Goal: Transaction & Acquisition: Purchase product/service

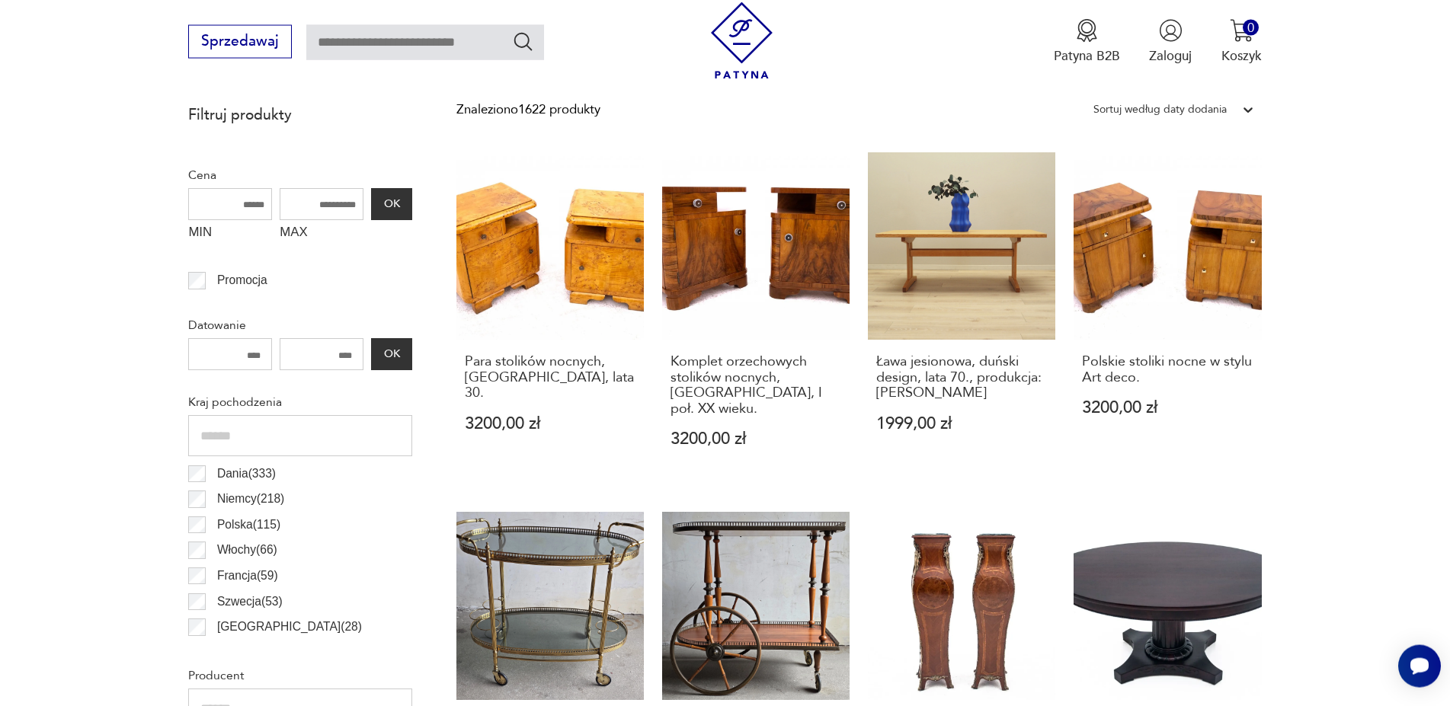
scroll to position [516, 0]
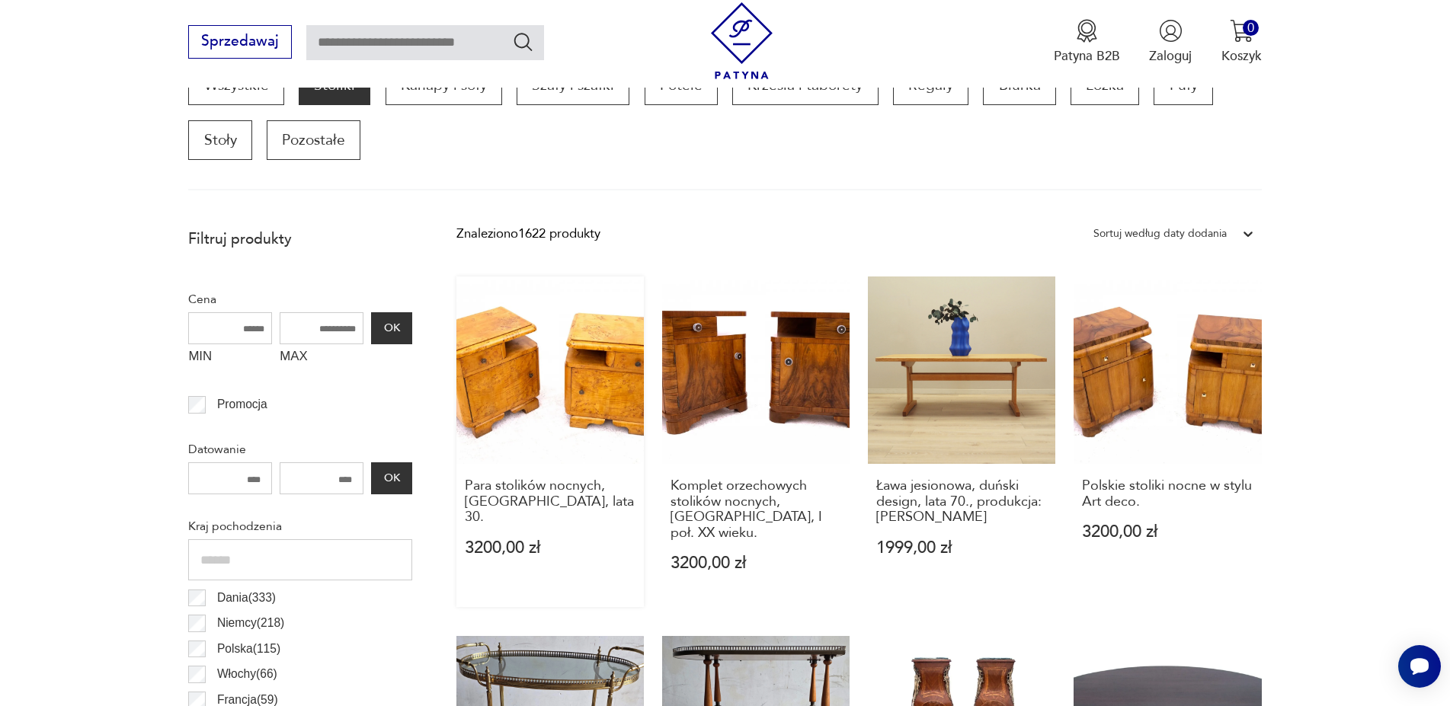
drag, startPoint x: 306, startPoint y: 326, endPoint x: 480, endPoint y: 334, distance: 173.9
click at [363, 334] on input "MAX" at bounding box center [322, 328] width 84 height 32
type input "****"
click at [404, 329] on button "OK" at bounding box center [391, 328] width 41 height 32
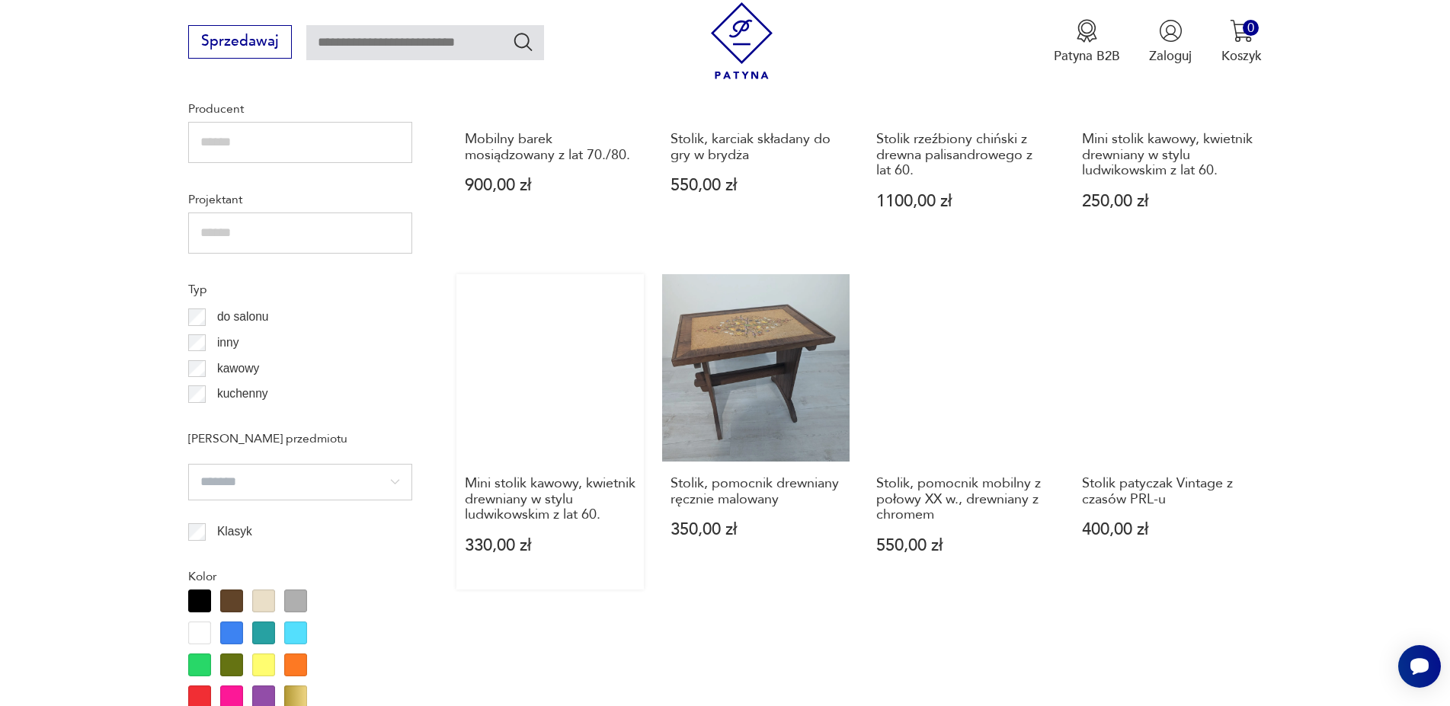
scroll to position [1129, 0]
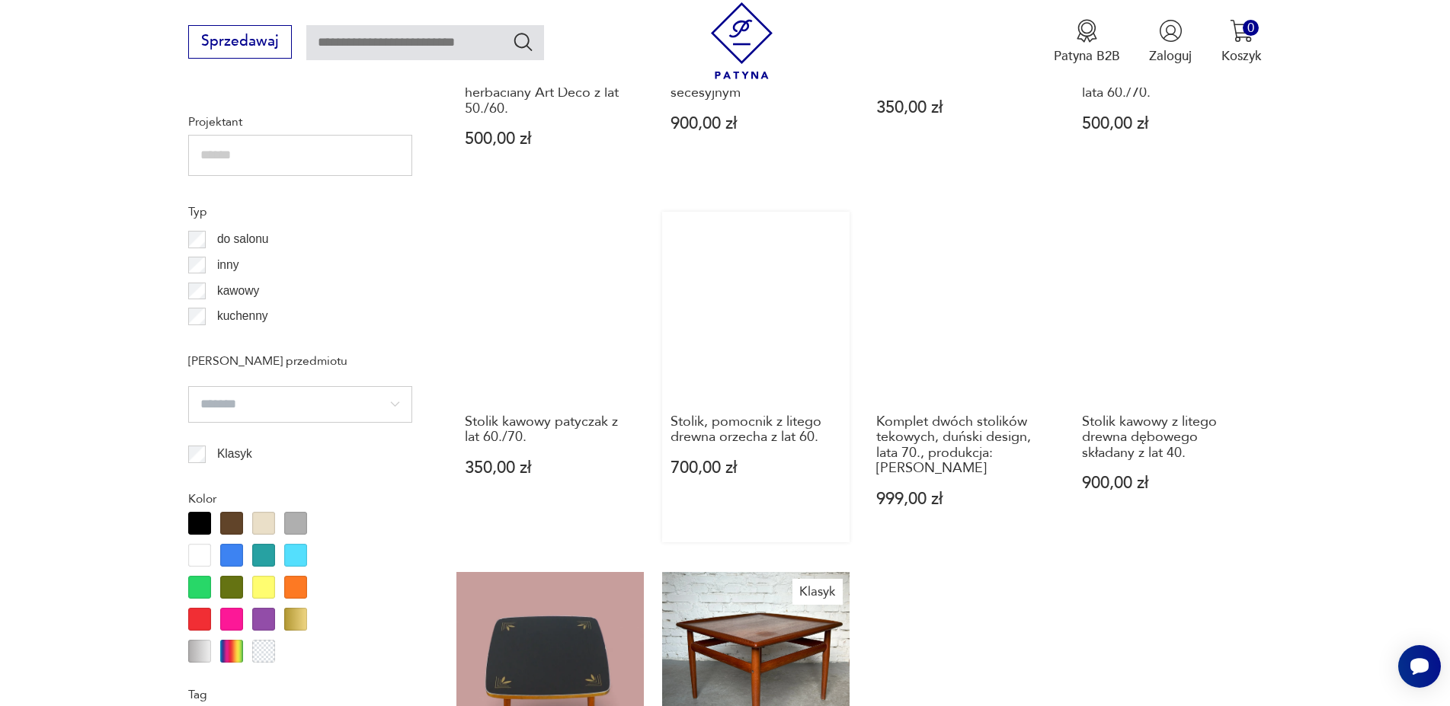
scroll to position [1596, 0]
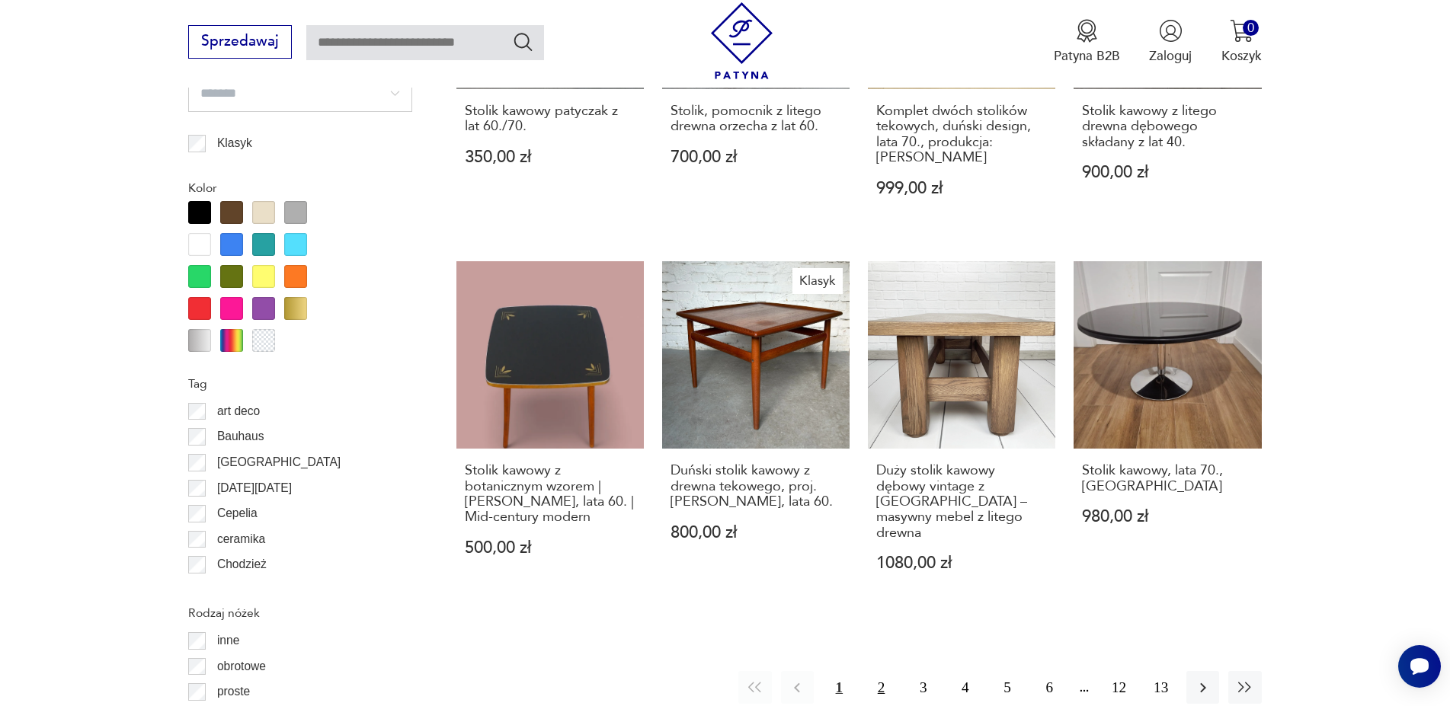
click at [878, 671] on button "2" at bounding box center [881, 687] width 33 height 33
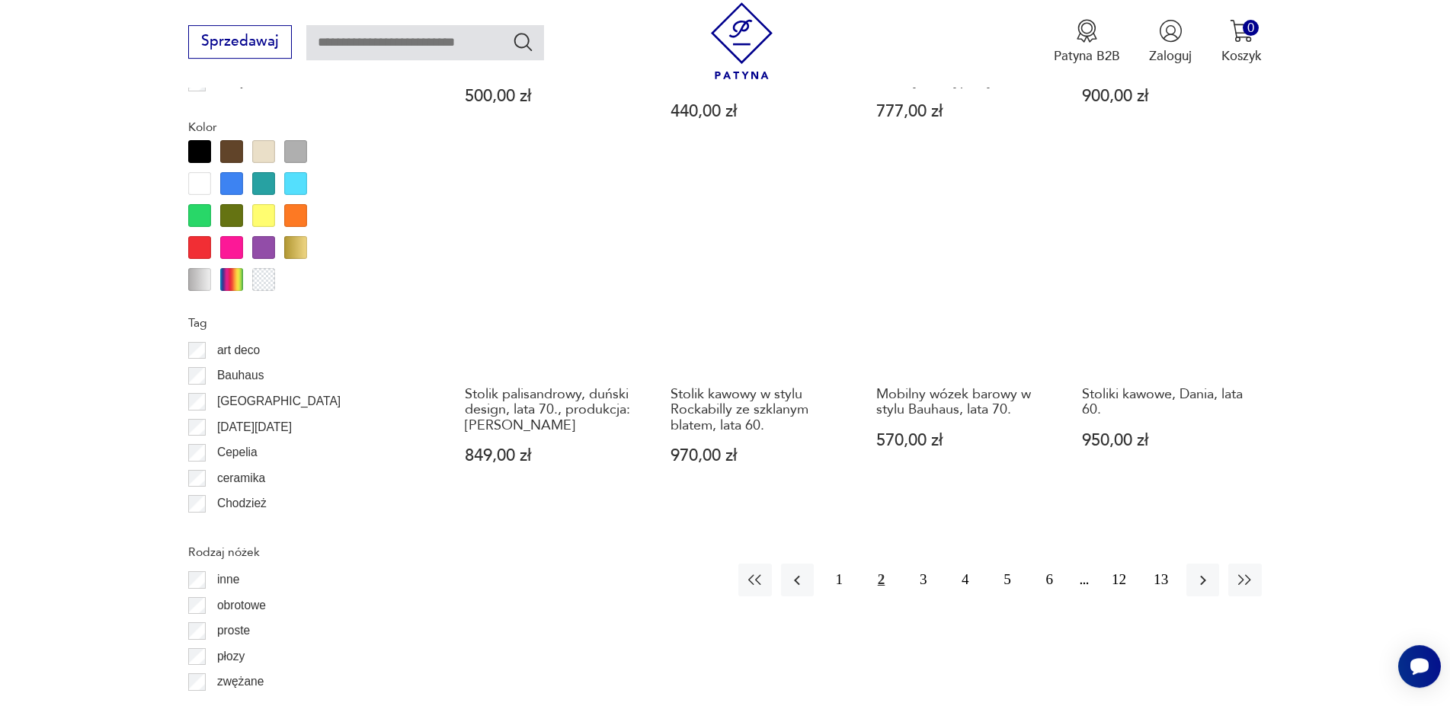
scroll to position [1751, 0]
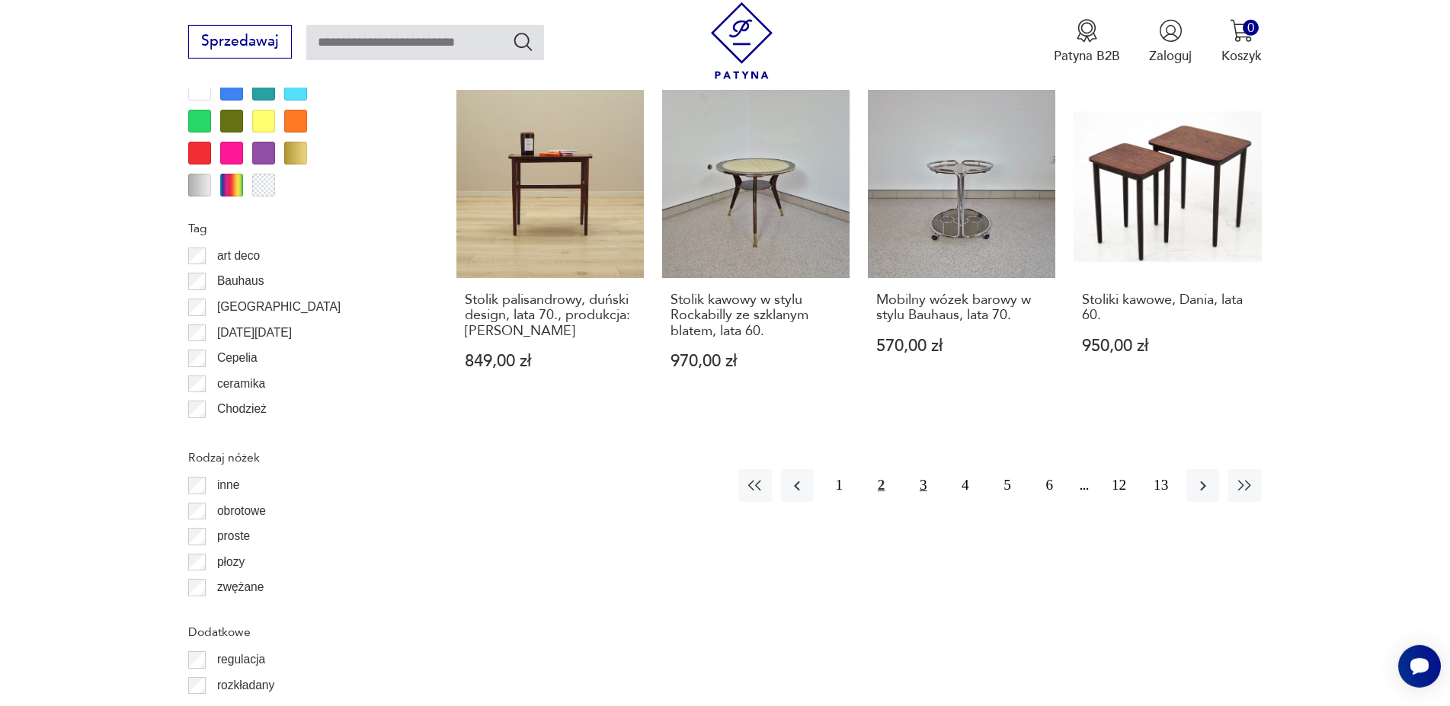
click at [920, 469] on button "3" at bounding box center [923, 485] width 33 height 33
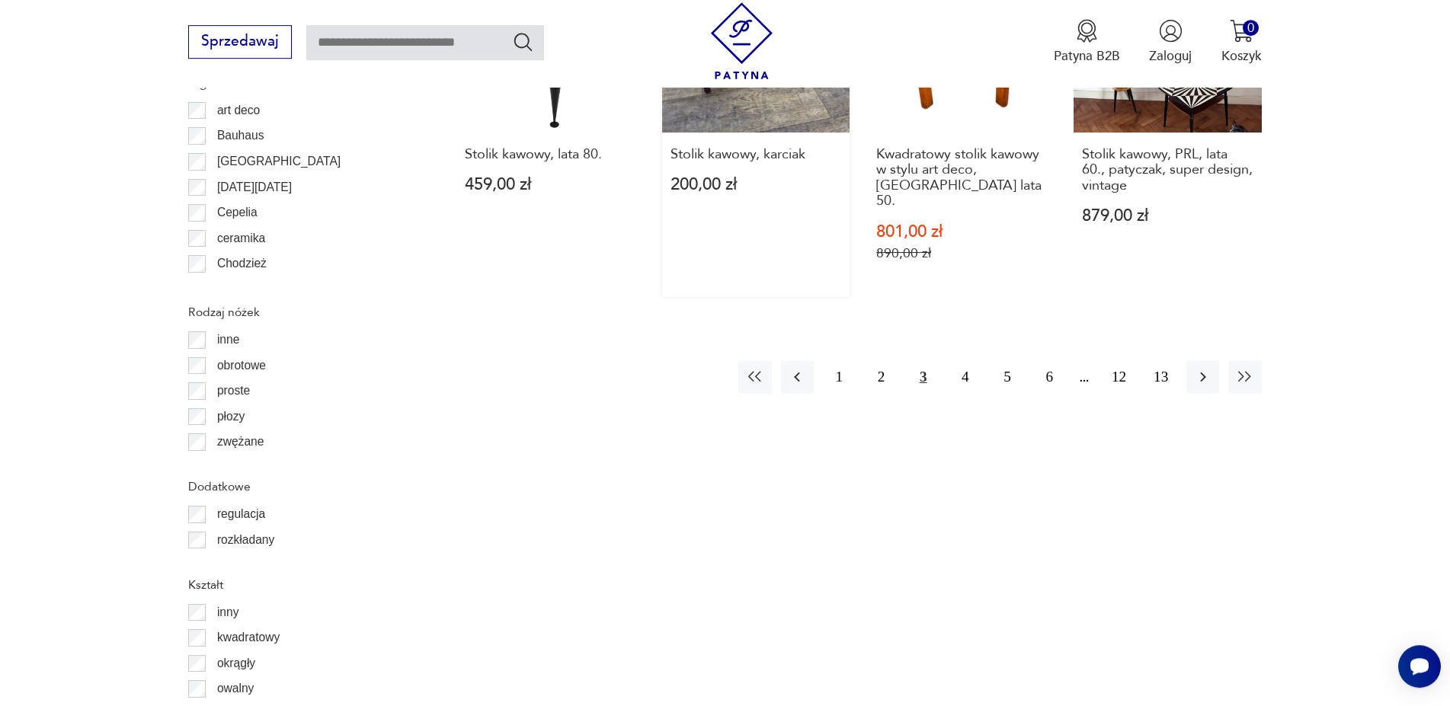
scroll to position [1907, 0]
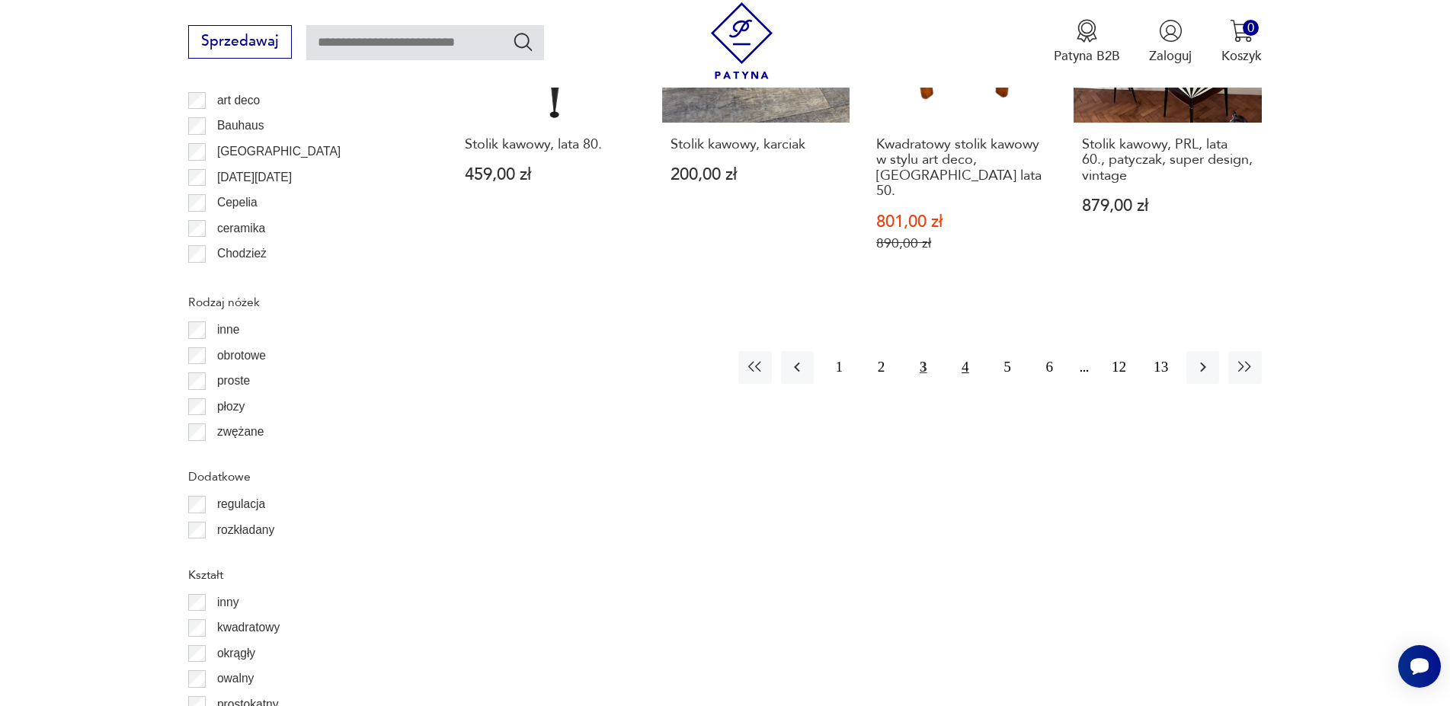
click at [956, 351] on button "4" at bounding box center [965, 367] width 33 height 33
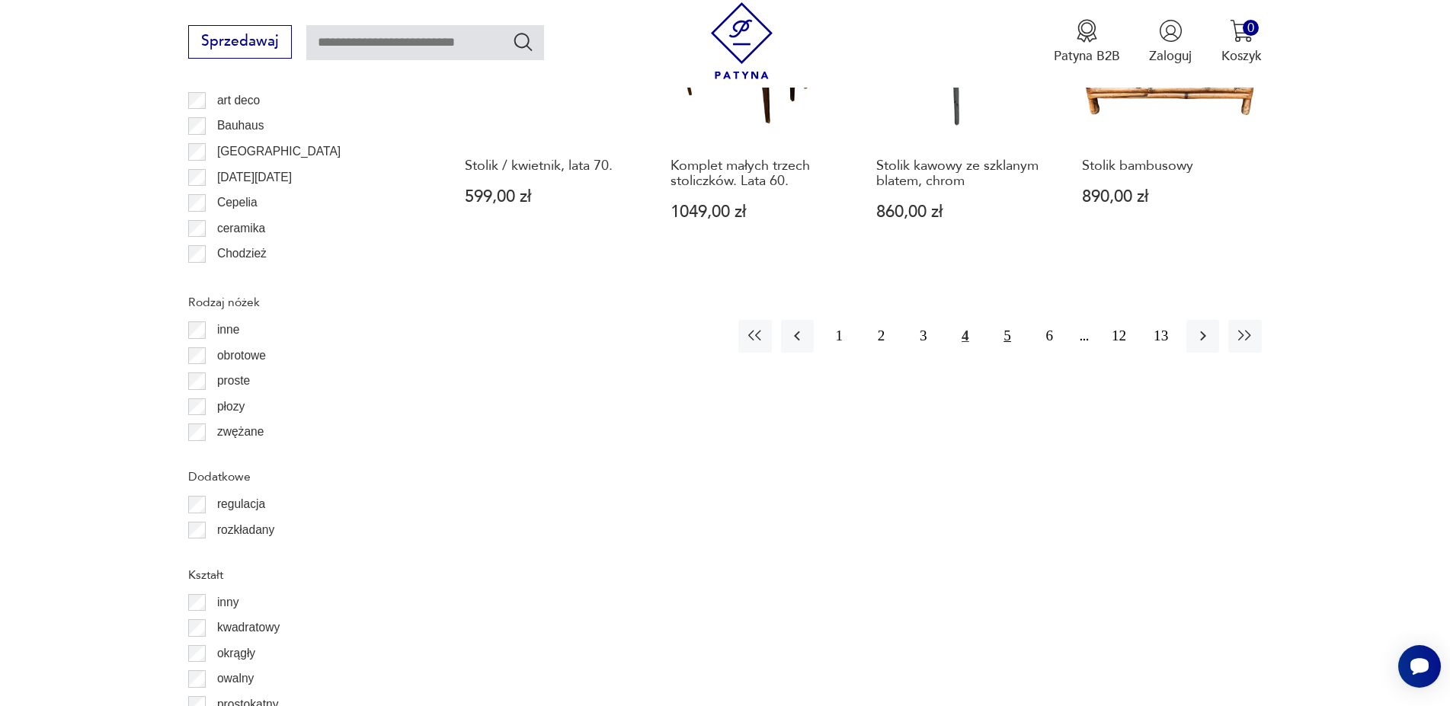
click at [1004, 320] on button "5" at bounding box center [1007, 336] width 33 height 33
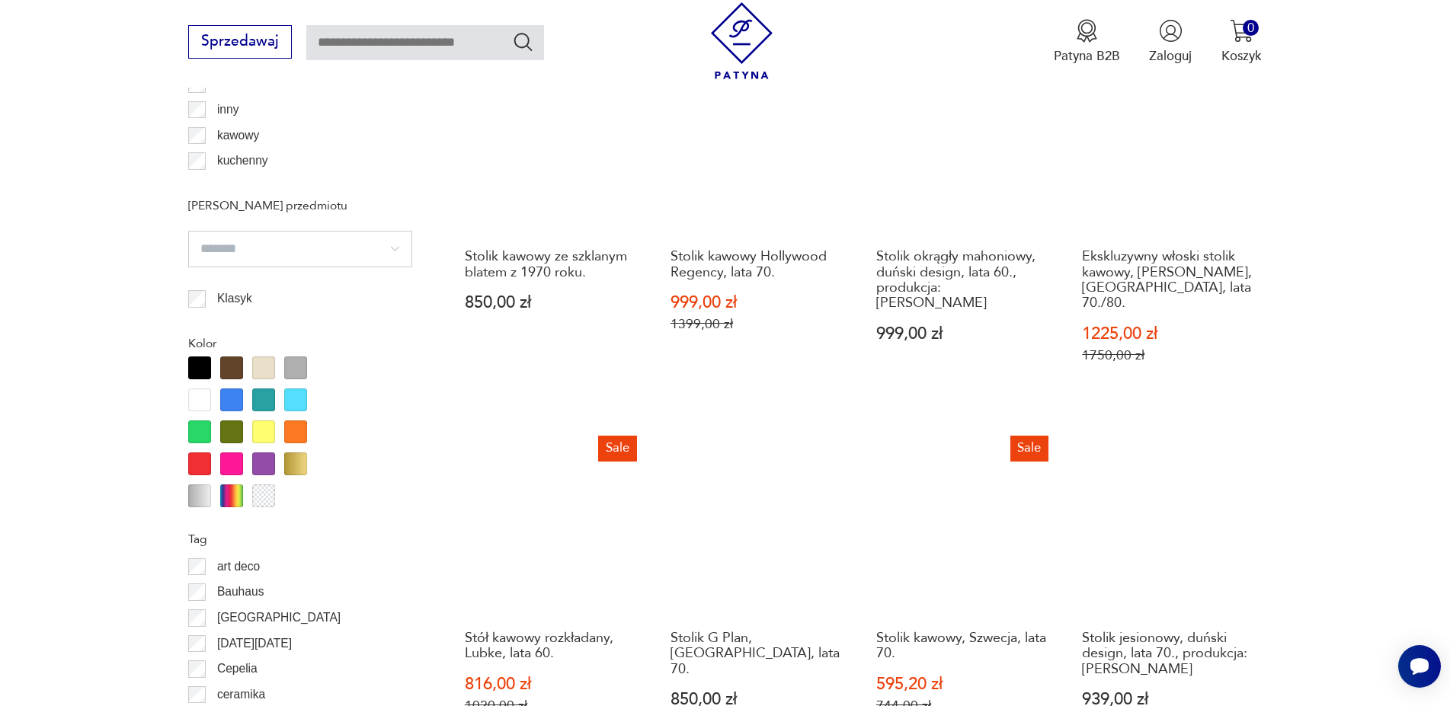
scroll to position [1751, 0]
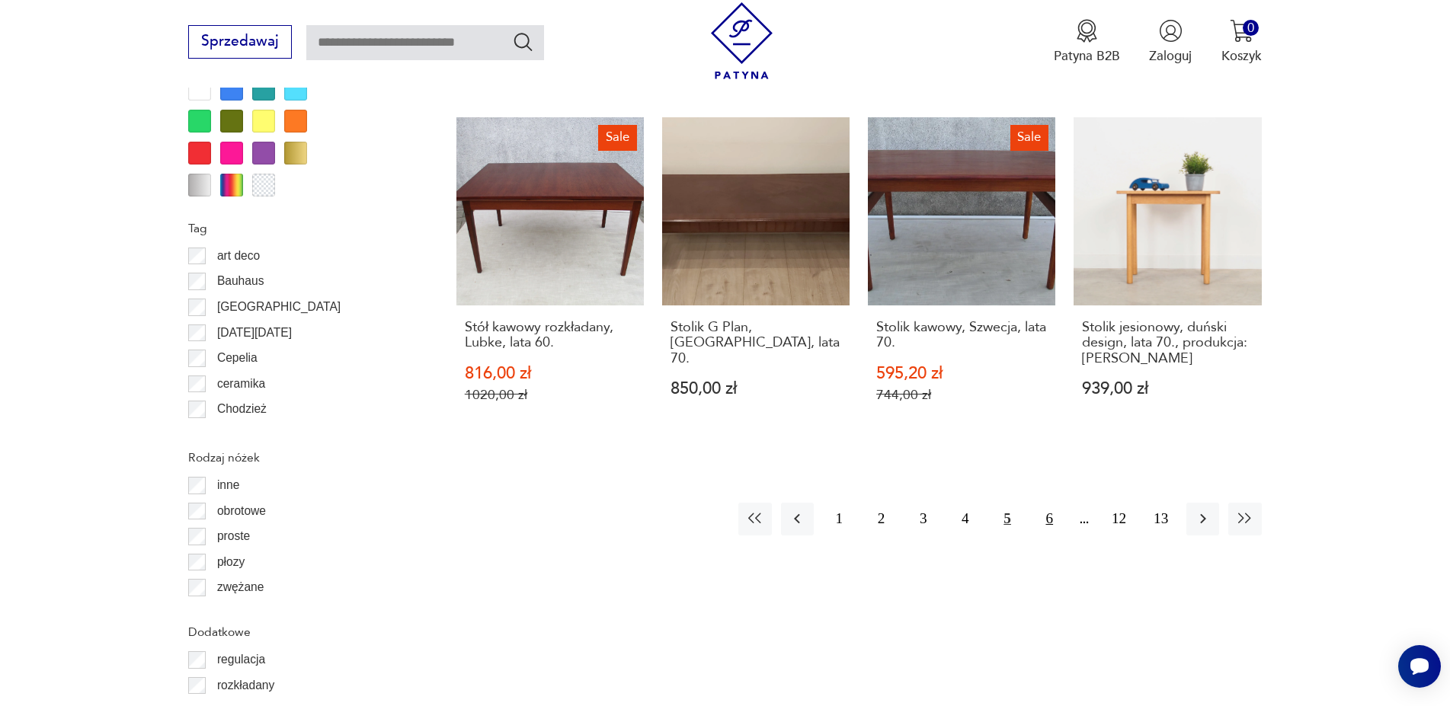
click at [1050, 520] on button "6" at bounding box center [1049, 519] width 33 height 33
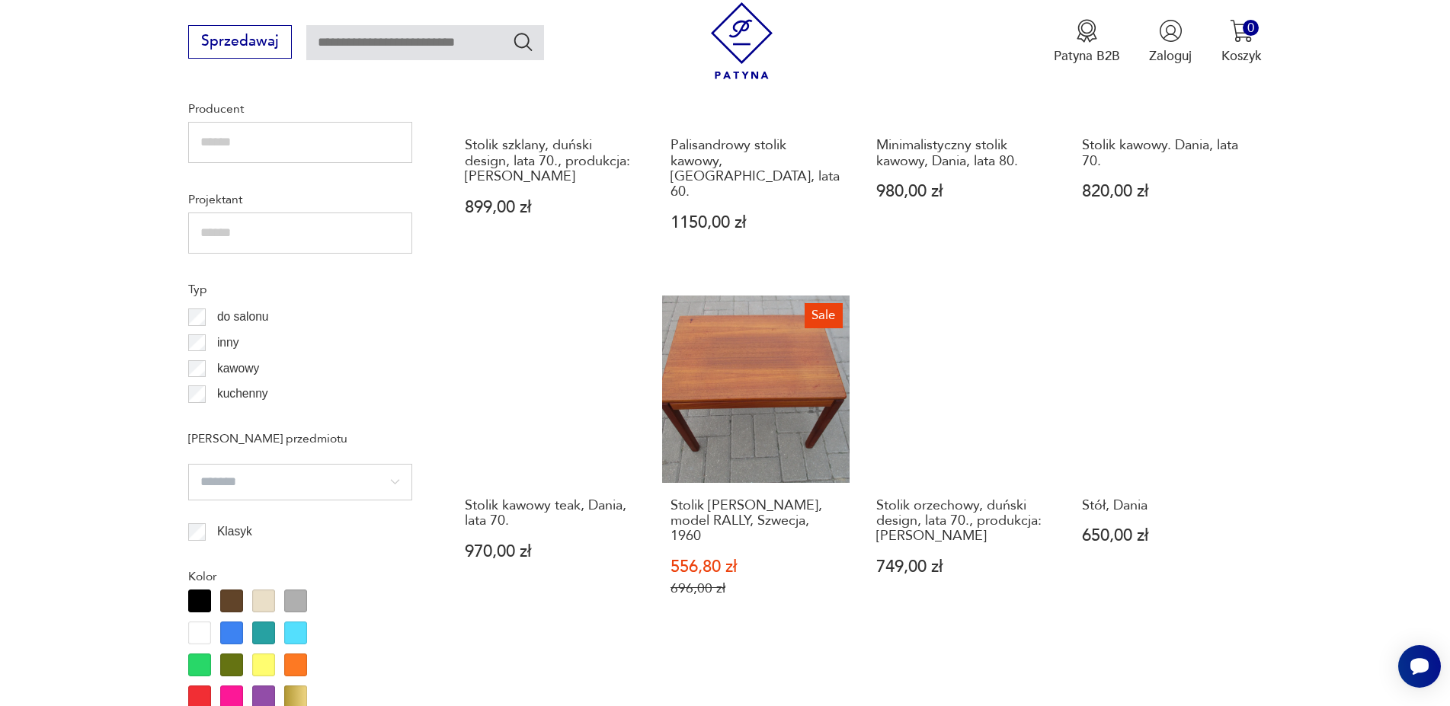
scroll to position [1596, 0]
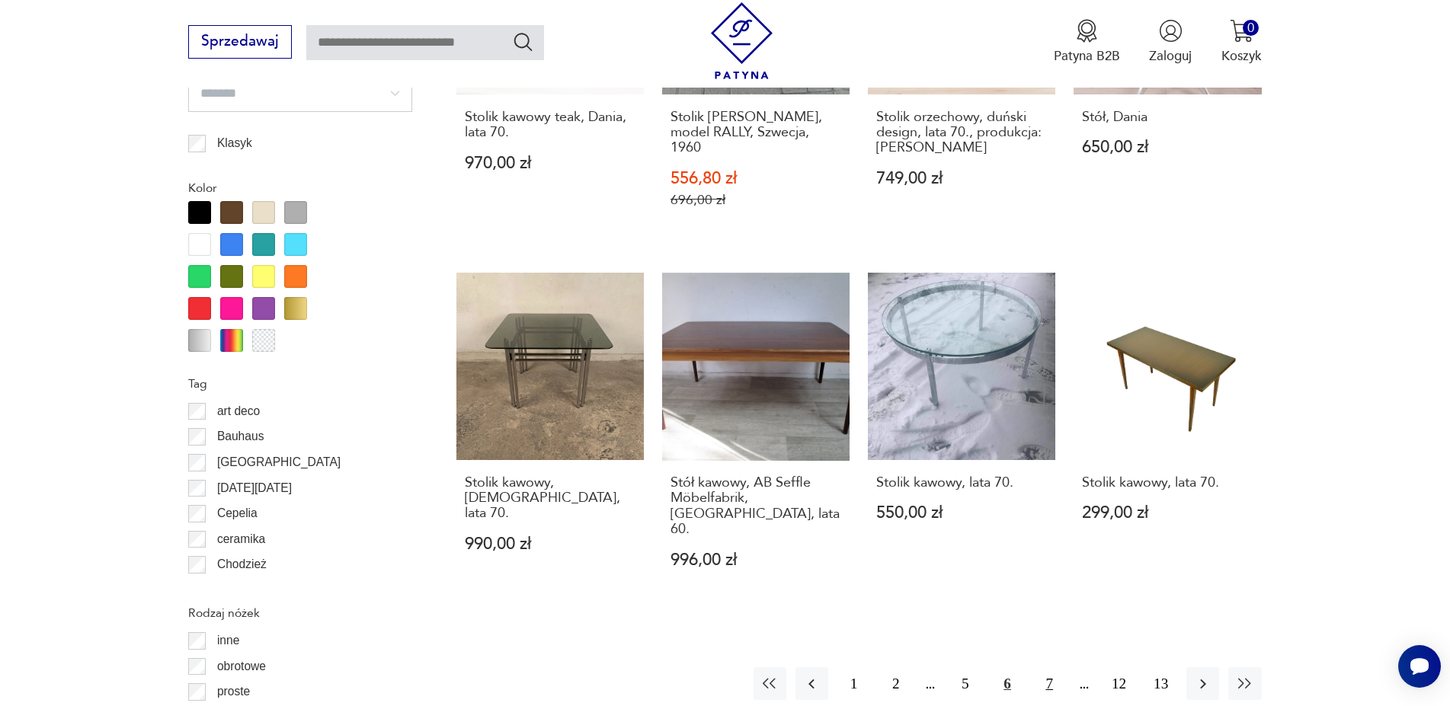
click at [1048, 668] on button "7" at bounding box center [1049, 684] width 33 height 33
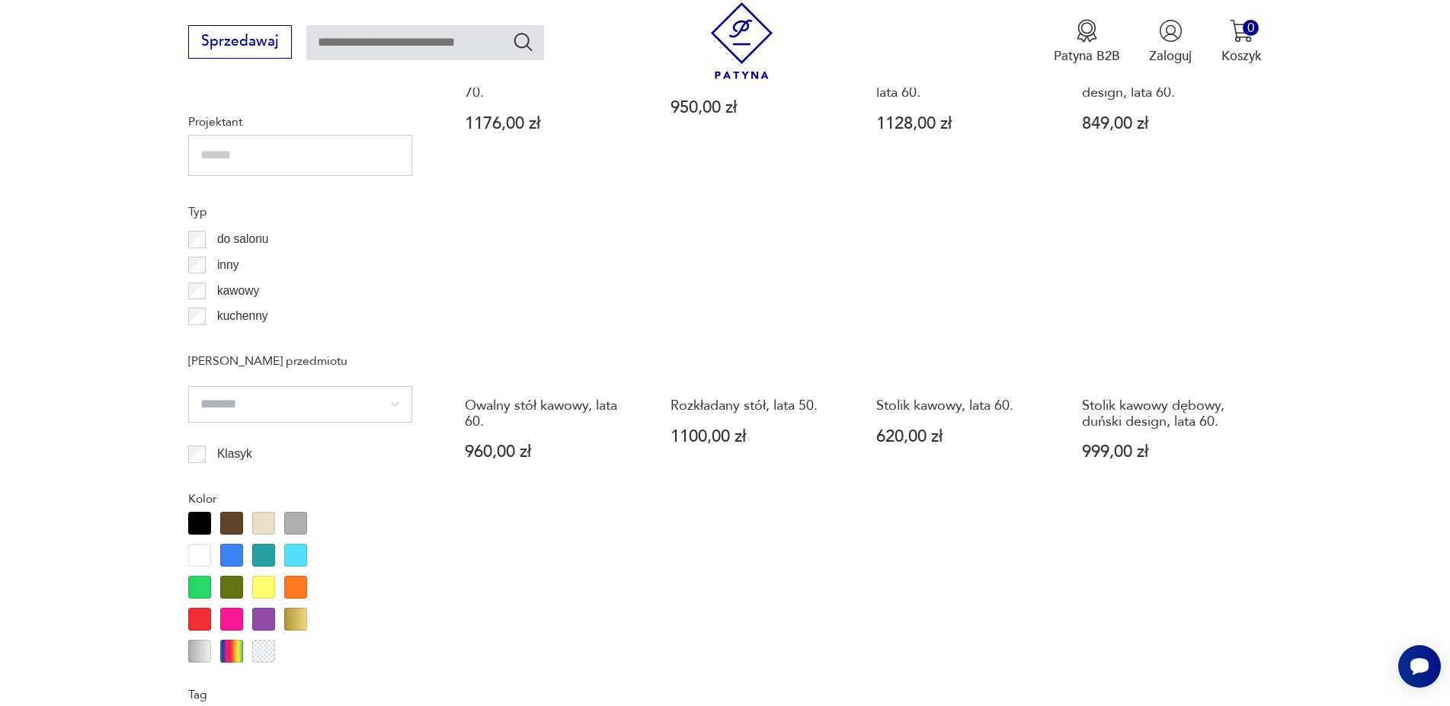
scroll to position [1596, 0]
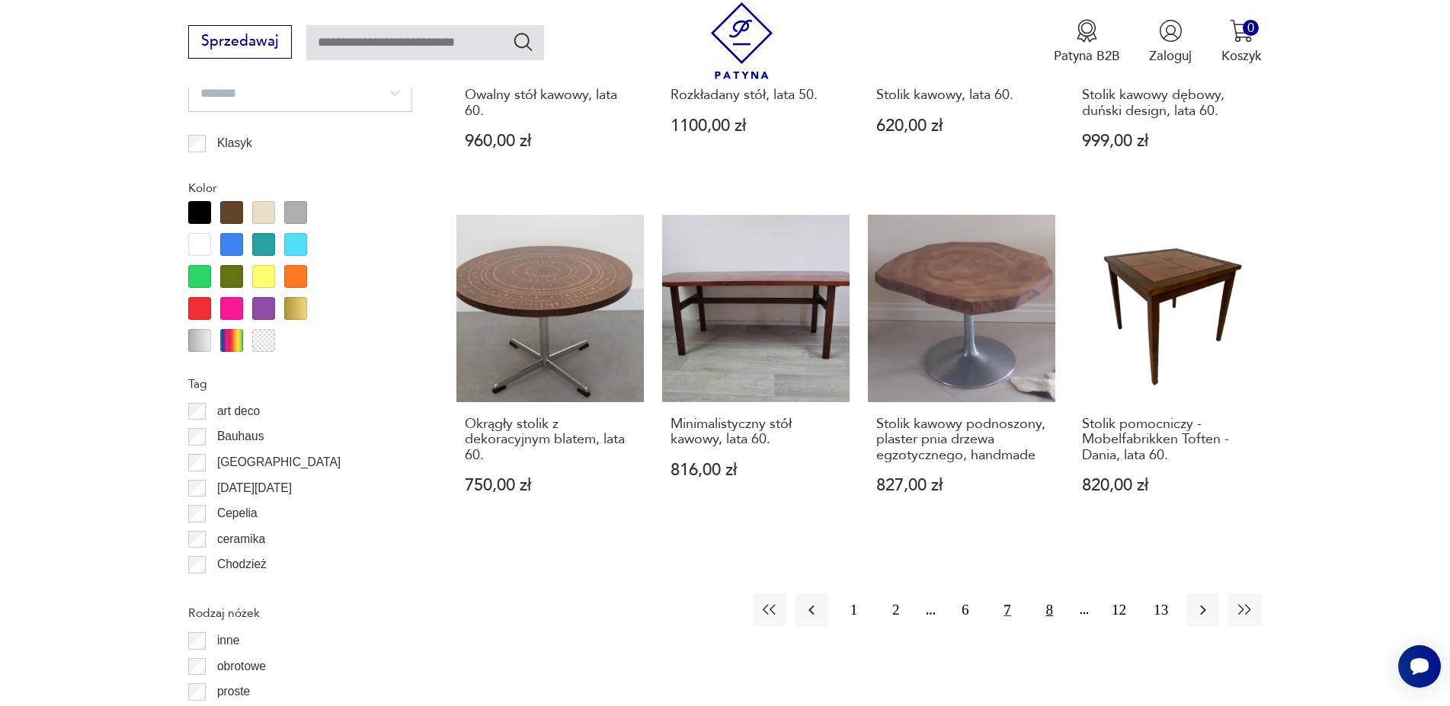
click at [1052, 594] on button "8" at bounding box center [1049, 610] width 33 height 33
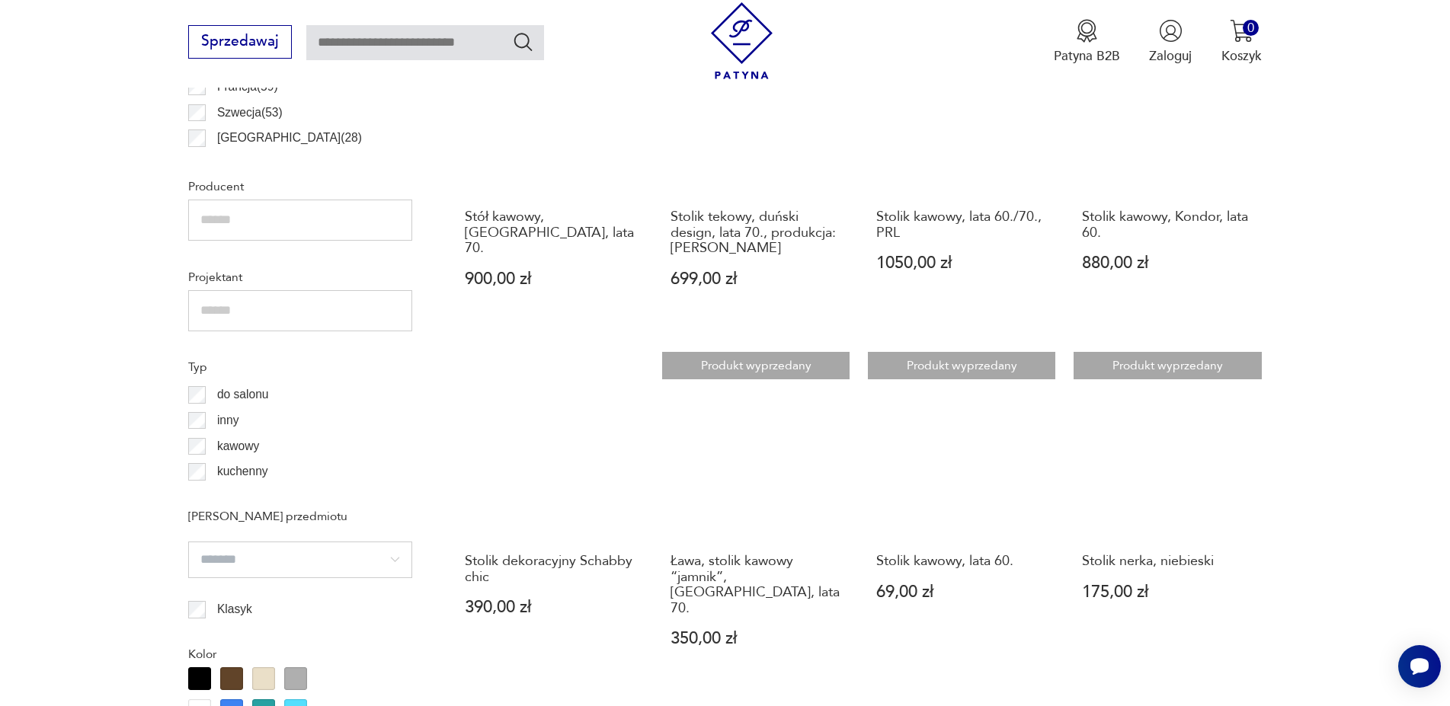
scroll to position [1440, 0]
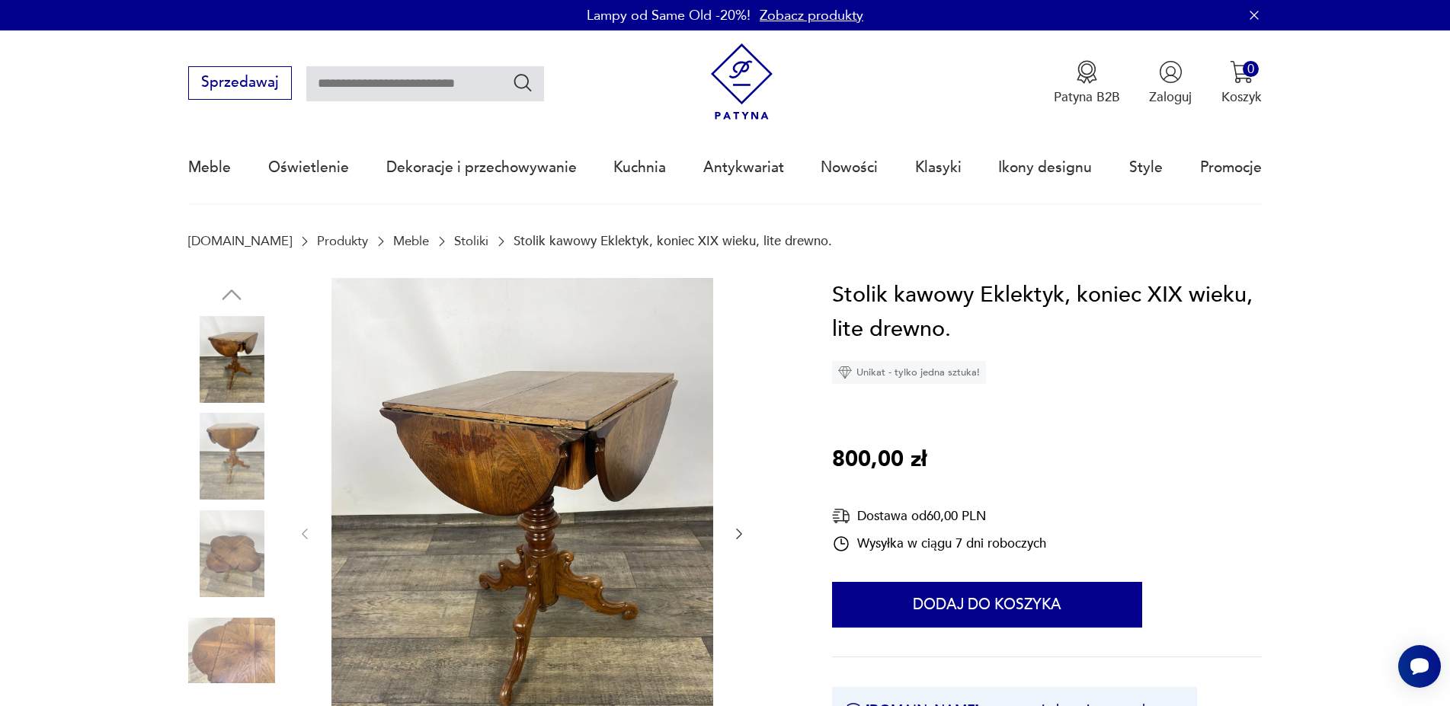
click at [741, 529] on icon "button" at bounding box center [739, 534] width 15 height 15
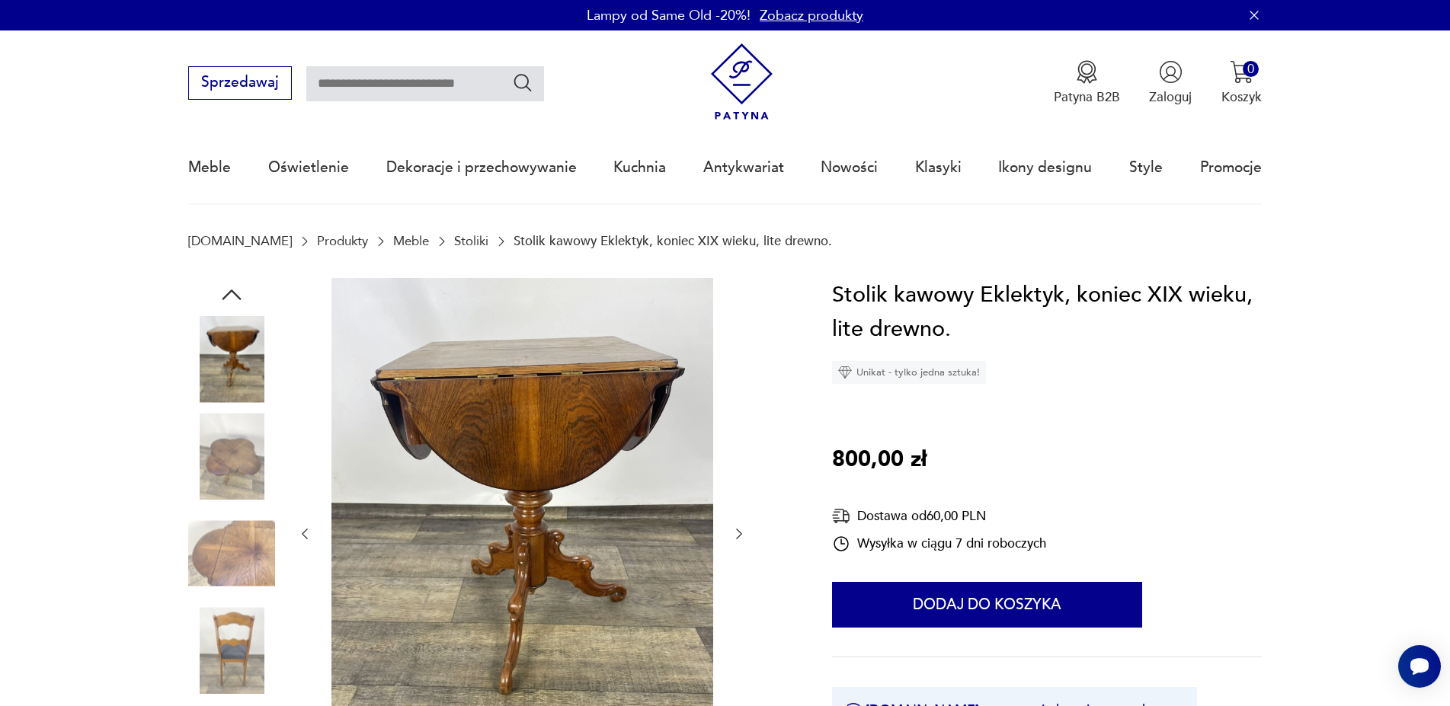
click at [741, 529] on icon "button" at bounding box center [739, 534] width 15 height 15
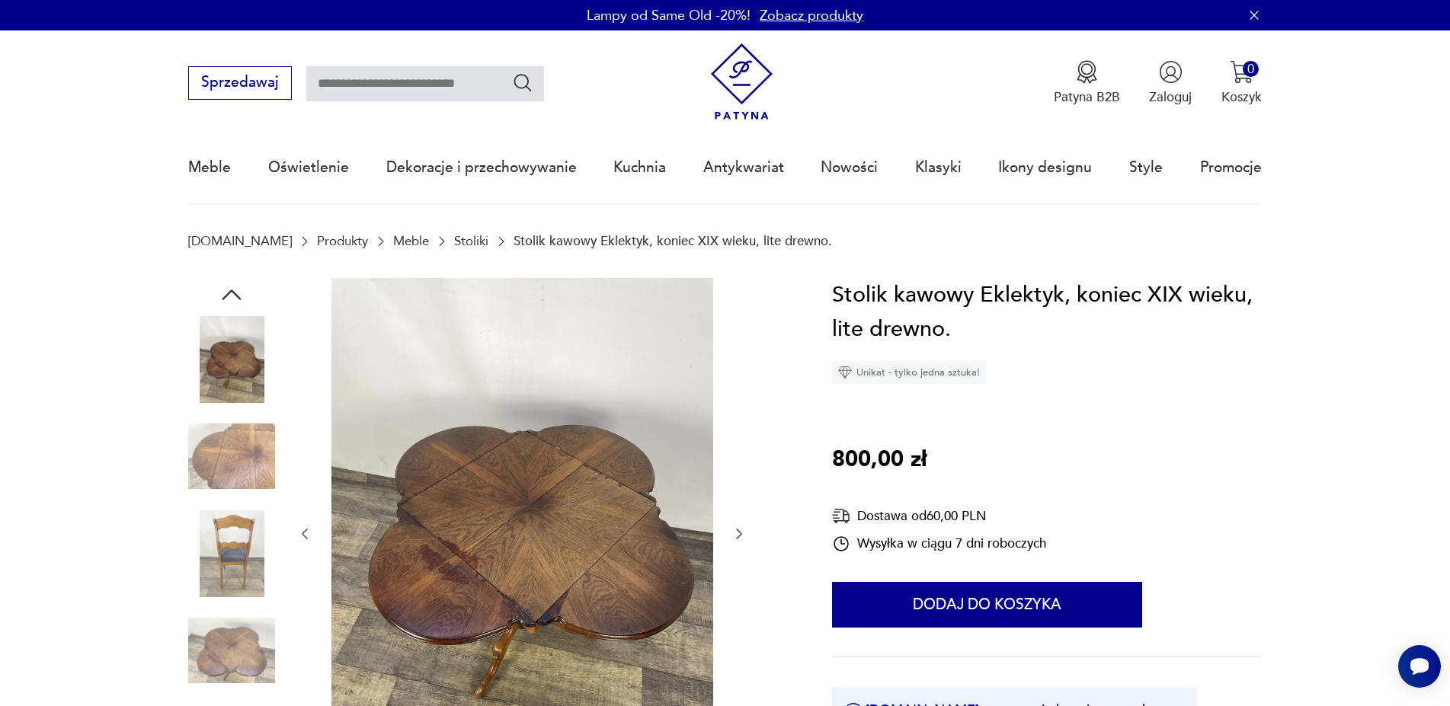
click at [742, 527] on icon "button" at bounding box center [739, 534] width 15 height 15
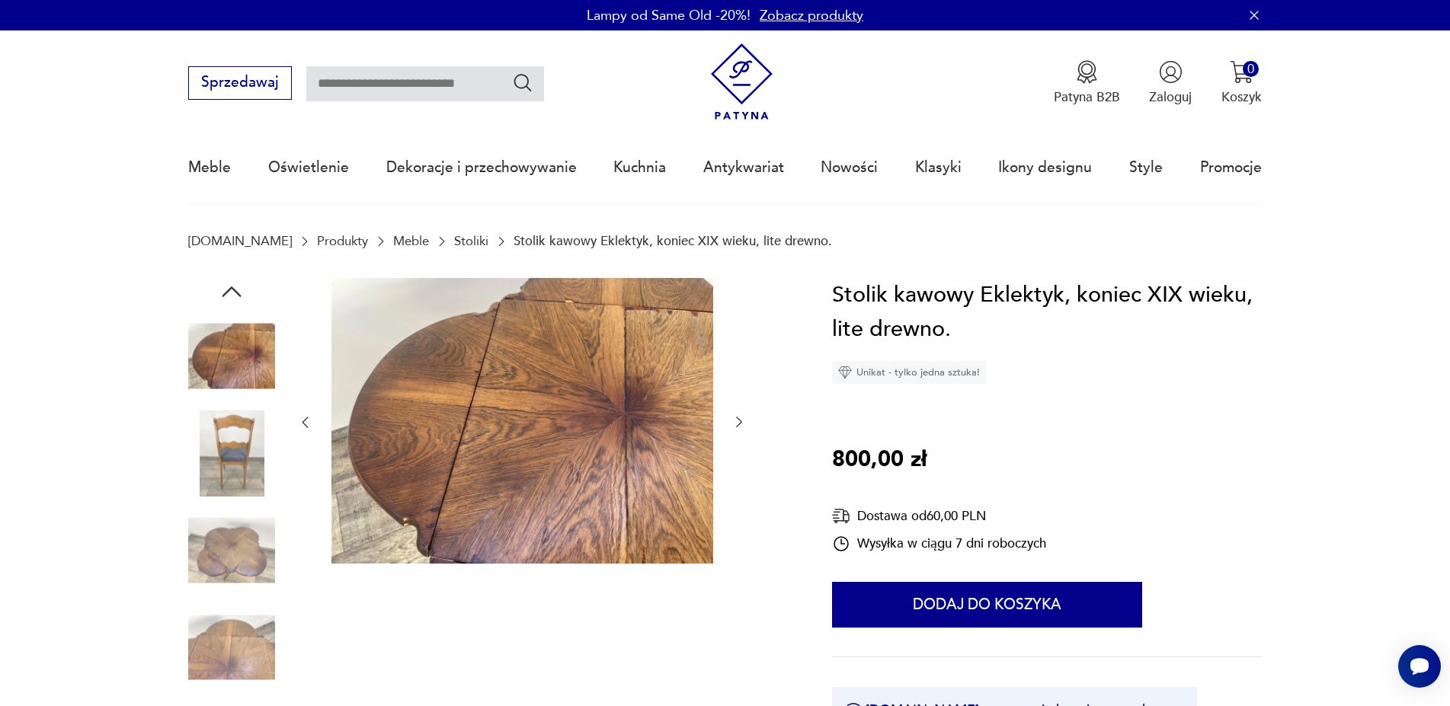
click at [738, 415] on icon "button" at bounding box center [739, 422] width 15 height 15
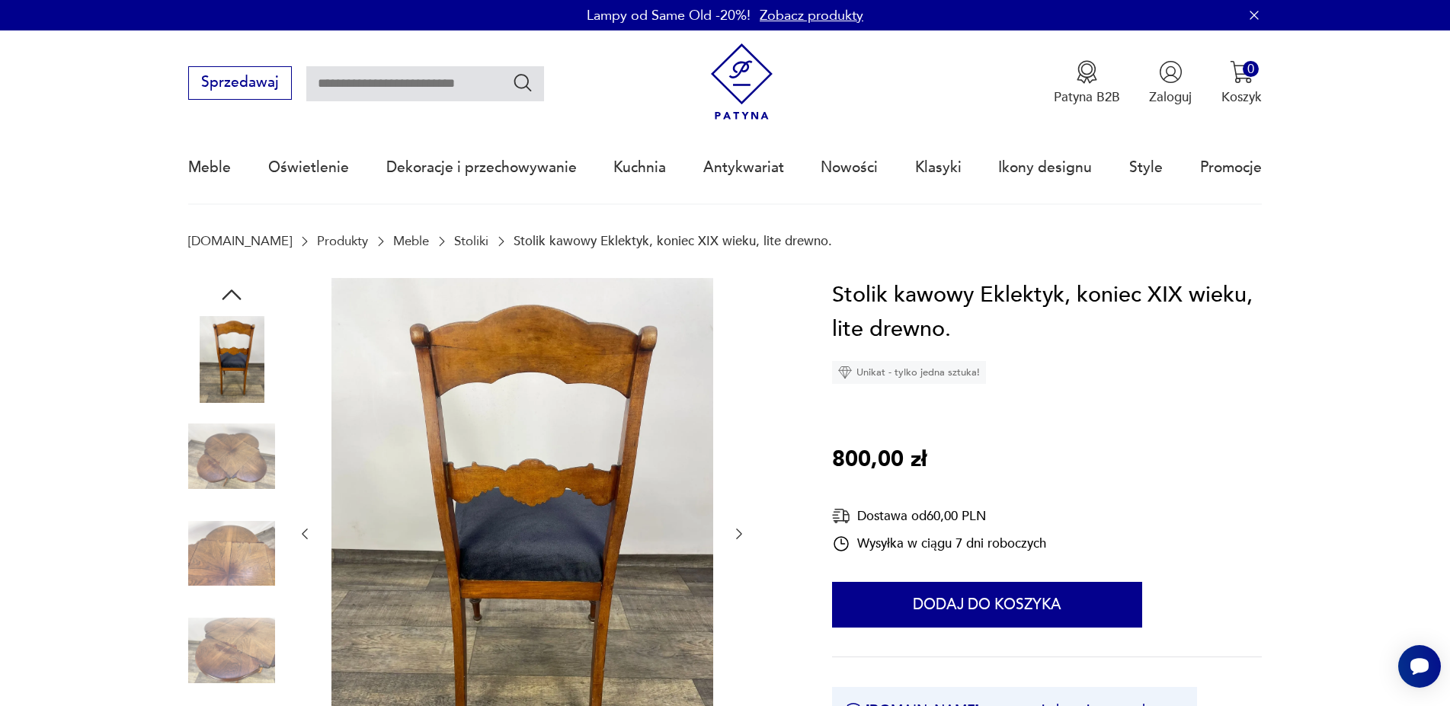
click at [738, 527] on button "button" at bounding box center [739, 534] width 15 height 18
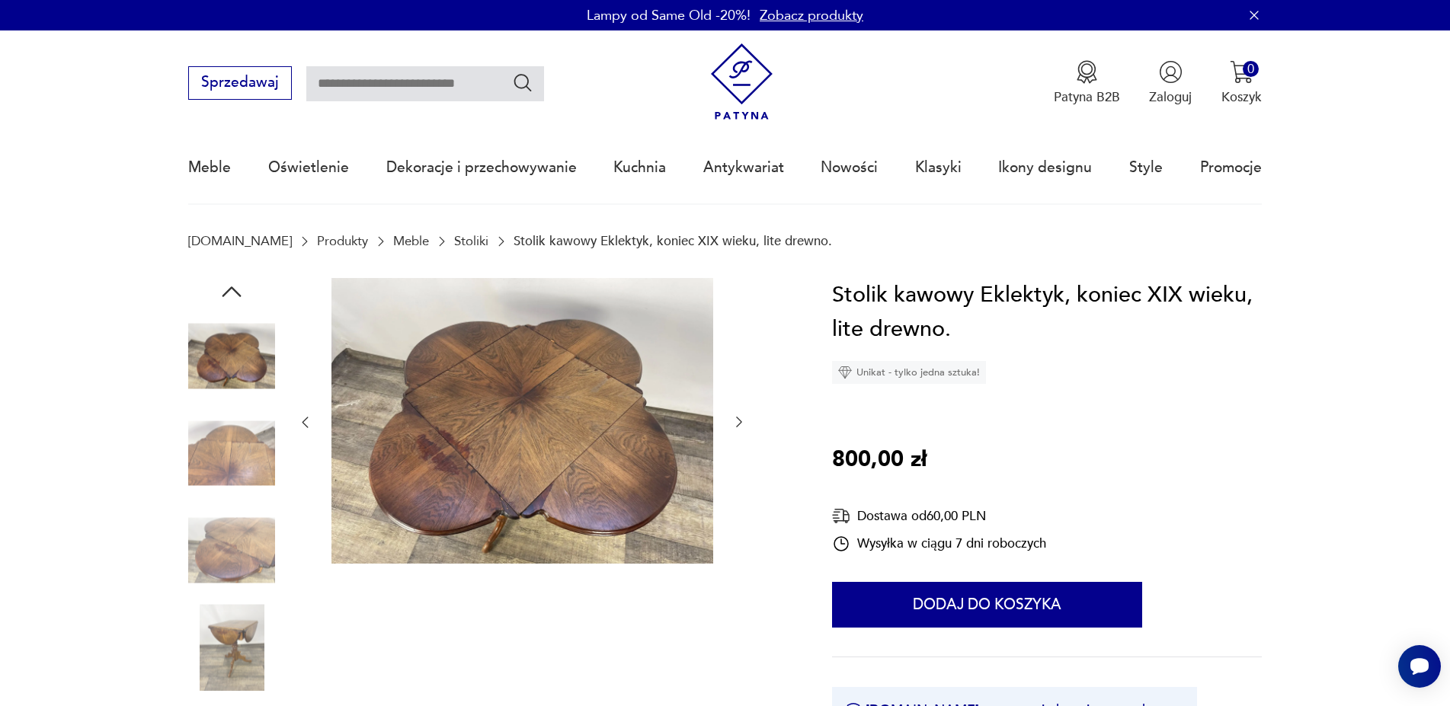
click at [742, 420] on icon "button" at bounding box center [739, 422] width 15 height 15
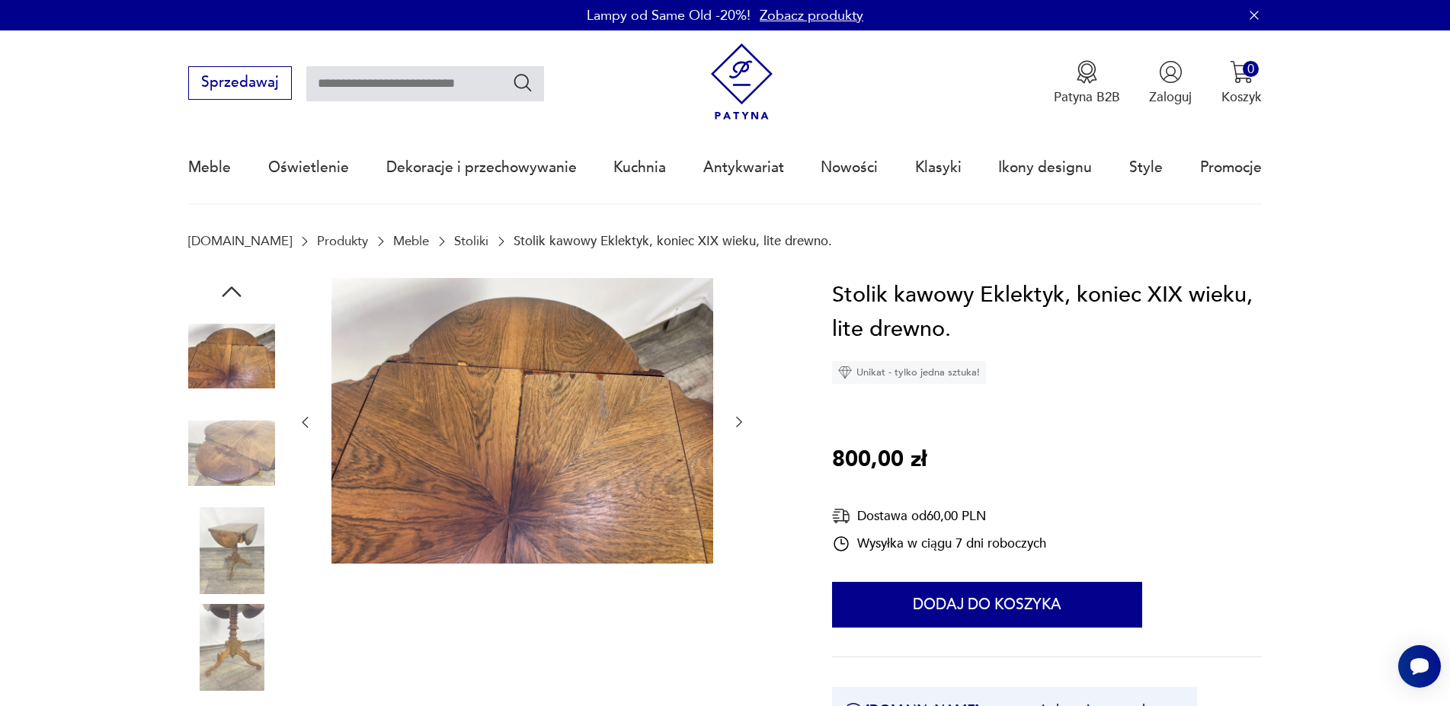
click at [742, 421] on icon "button" at bounding box center [739, 422] width 15 height 15
